Goal: Task Accomplishment & Management: Manage account settings

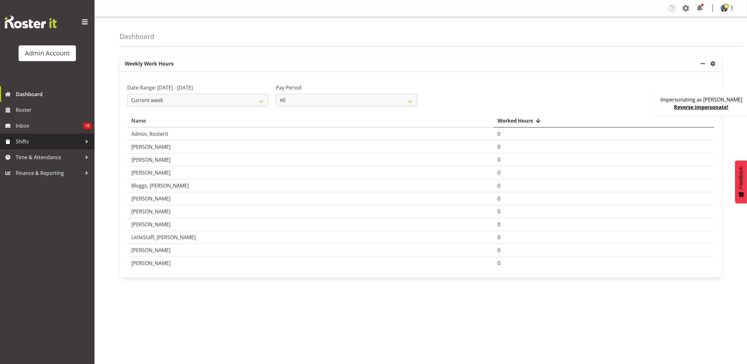
click at [36, 139] on span "Shifts" at bounding box center [49, 141] width 66 height 9
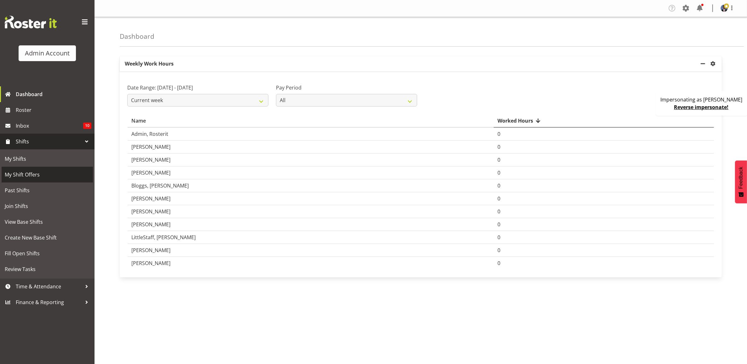
click at [38, 170] on span "My Shift Offers" at bounding box center [47, 174] width 85 height 9
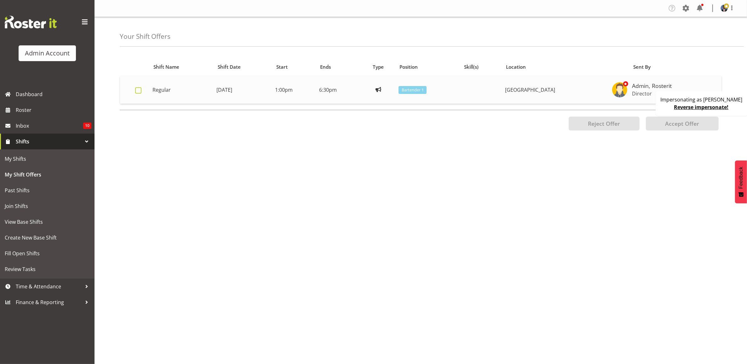
click at [138, 90] on span at bounding box center [138, 90] width 6 height 6
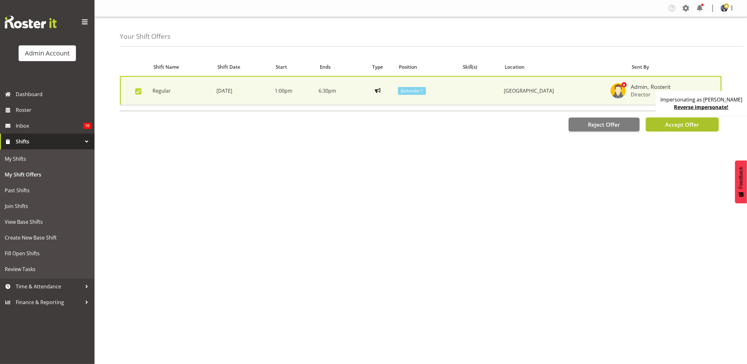
click at [665, 123] on span "Accept Offer" at bounding box center [682, 125] width 34 height 8
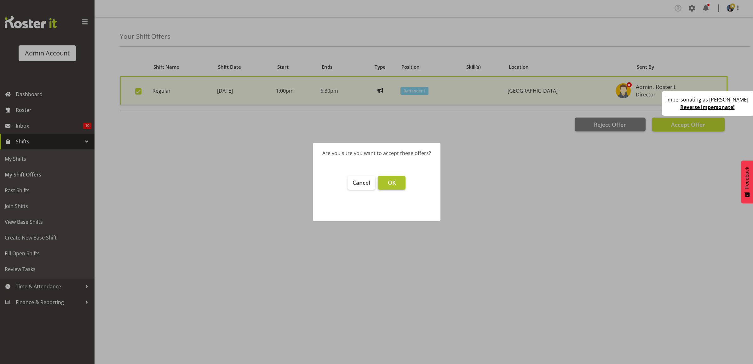
click at [390, 183] on span "OK" at bounding box center [392, 183] width 8 height 8
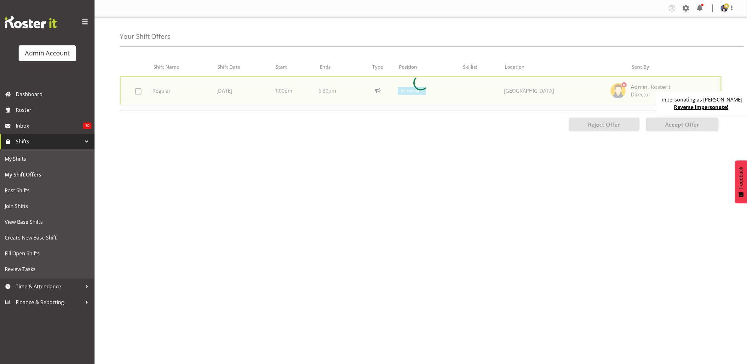
checkbox input "false"
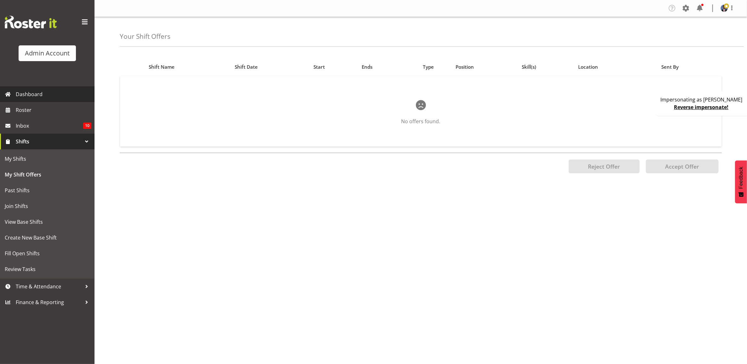
click at [48, 98] on span "Dashboard" at bounding box center [54, 93] width 76 height 9
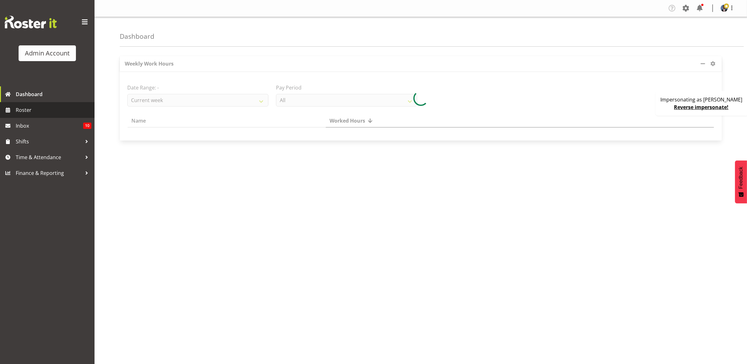
click at [36, 108] on span "Roster" at bounding box center [54, 109] width 76 height 9
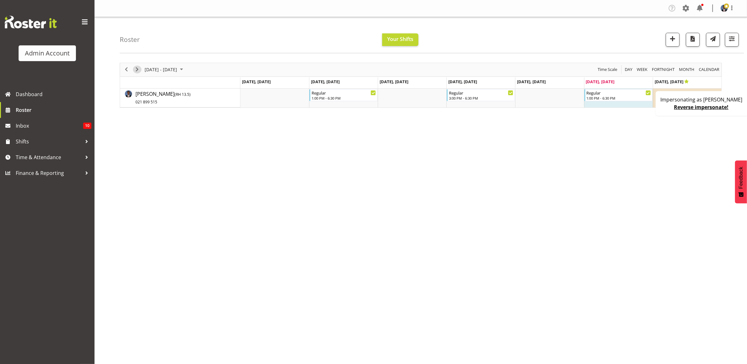
click at [138, 69] on span "Next" at bounding box center [137, 69] width 8 height 8
click at [696, 108] on link "Reverse impersonate!" at bounding box center [701, 107] width 54 height 7
